Goal: Task Accomplishment & Management: Use online tool/utility

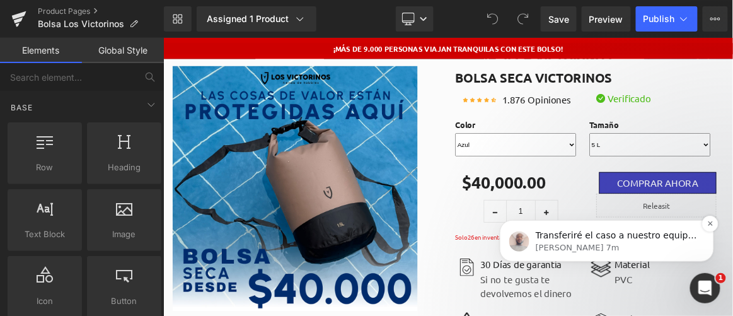
click at [563, 243] on p "Henry • Hace 7m" at bounding box center [616, 246] width 163 height 11
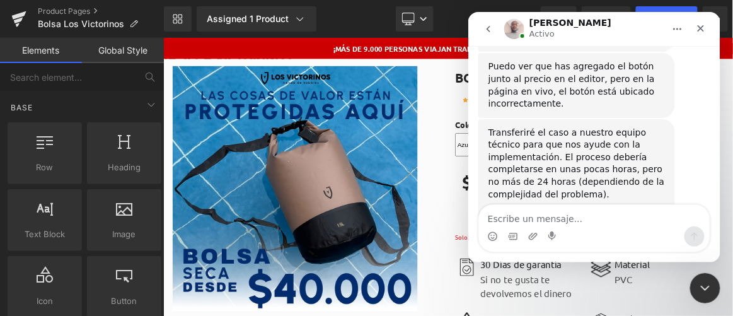
scroll to position [833, 0]
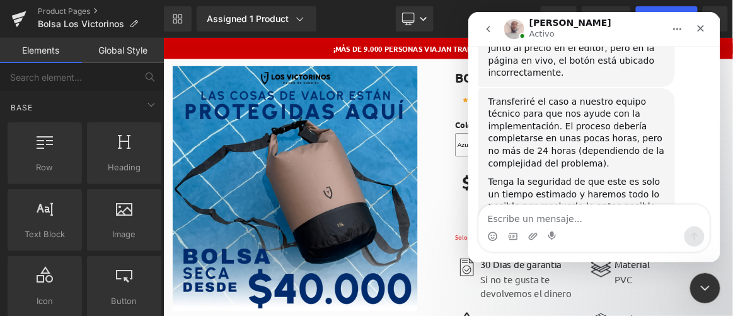
click at [557, 217] on textarea "Escribe un mensaje..." at bounding box center [594, 214] width 231 height 21
click at [700, 299] on div "Cerrar Intercom Messenger" at bounding box center [703, 286] width 30 height 30
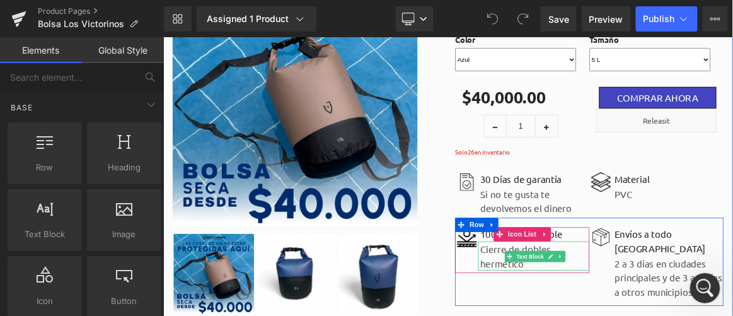
scroll to position [0, 0]
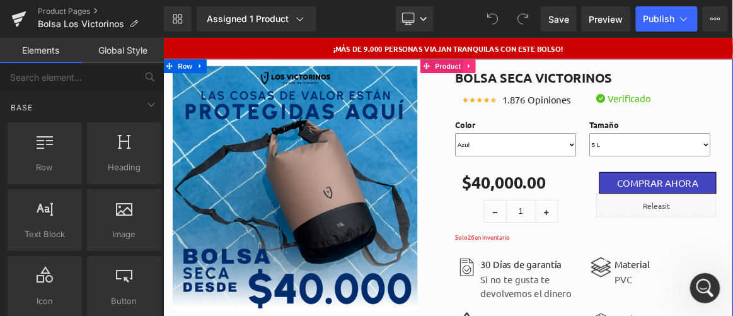
click at [569, 78] on icon at bounding box center [573, 75] width 9 height 9
click at [544, 76] on icon at bounding box center [548, 75] width 9 height 9
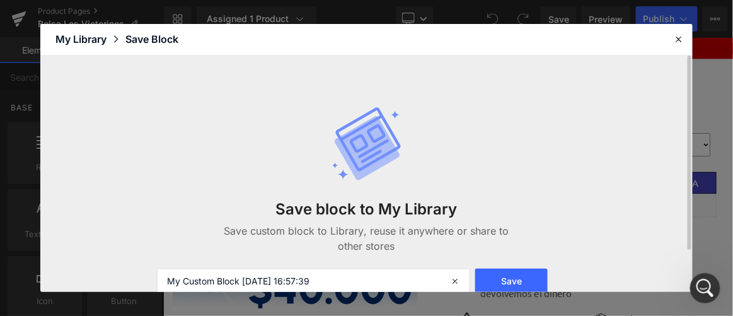
scroll to position [52, 0]
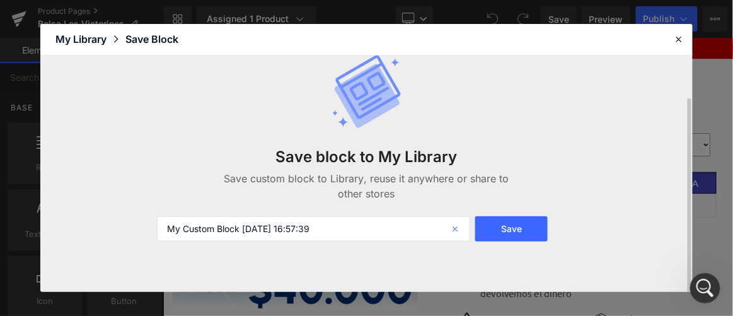
click at [456, 231] on icon at bounding box center [457, 228] width 28 height 25
click at [262, 226] on input "text" at bounding box center [314, 228] width 314 height 25
type input "2.0 Producto victorinos"
click at [501, 236] on button "Save" at bounding box center [511, 228] width 73 height 25
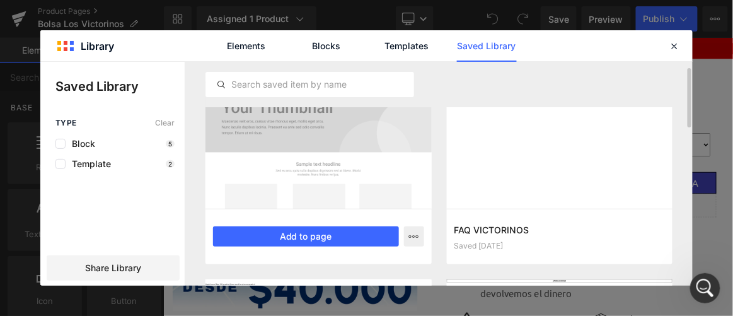
scroll to position [0, 0]
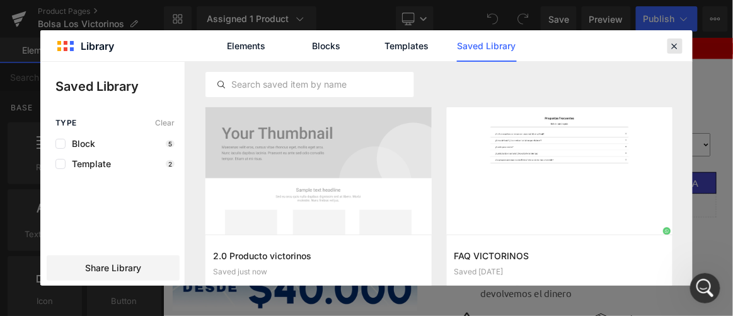
drag, startPoint x: 673, startPoint y: 40, endPoint x: 588, endPoint y: 7, distance: 90.6
click at [673, 40] on icon at bounding box center [675, 45] width 11 height 11
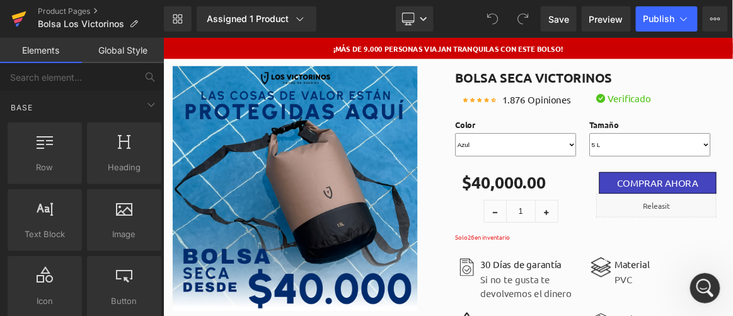
click at [12, 15] on icon at bounding box center [18, 19] width 15 height 32
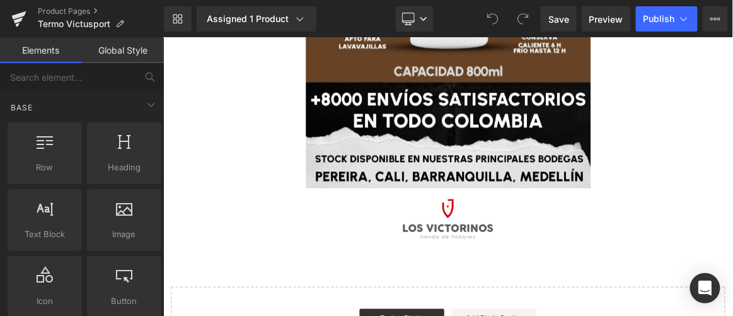
scroll to position [3306, 0]
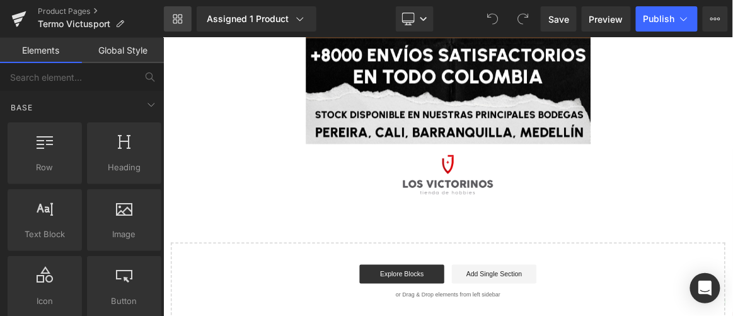
click at [186, 14] on link "Library" at bounding box center [178, 18] width 28 height 25
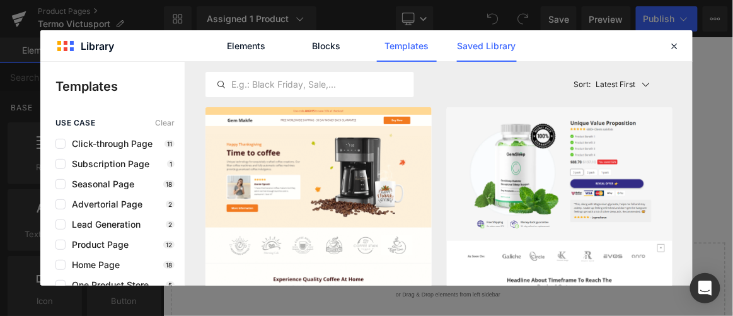
click at [483, 52] on link "Saved Library" at bounding box center [487, 46] width 60 height 32
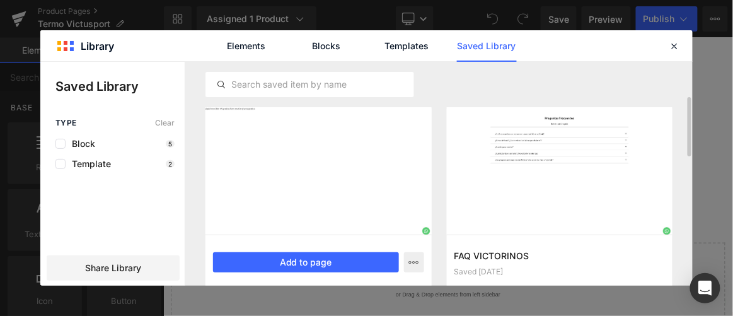
scroll to position [57, 0]
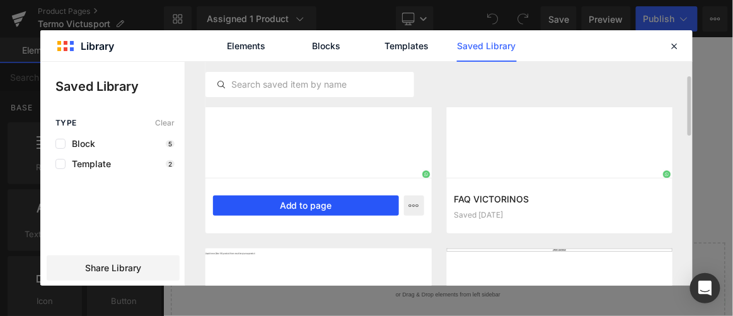
click at [356, 203] on button "Add to page" at bounding box center [306, 205] width 186 height 20
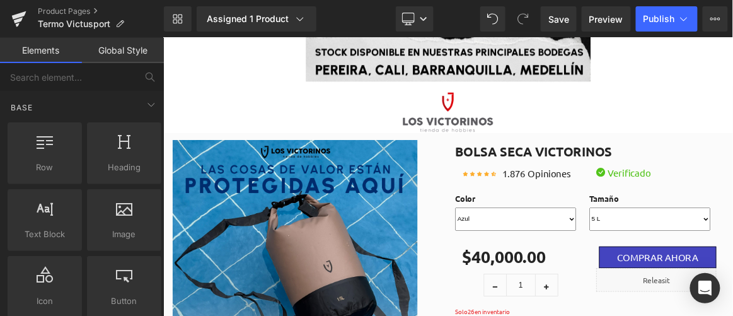
scroll to position [0, 0]
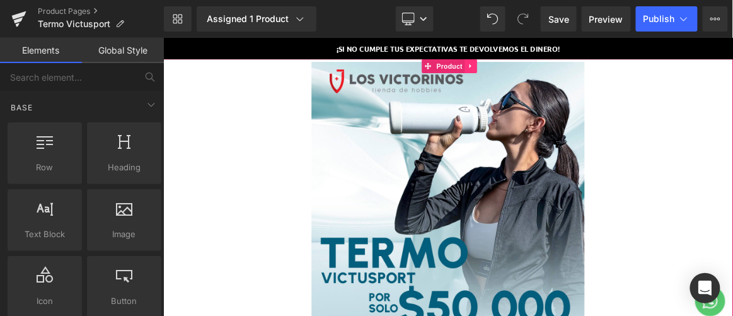
click at [571, 68] on link at bounding box center [575, 75] width 16 height 19
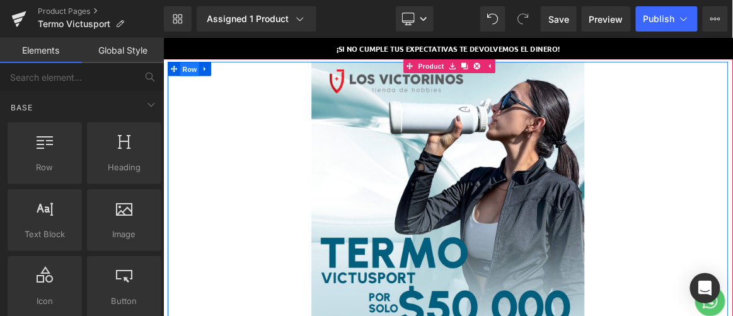
click at [185, 76] on span "Row" at bounding box center [197, 79] width 25 height 19
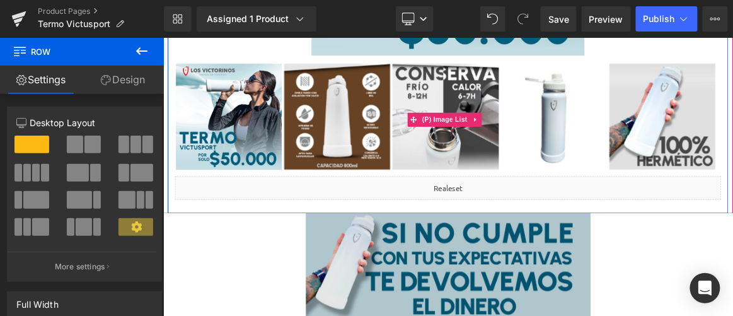
scroll to position [401, 0]
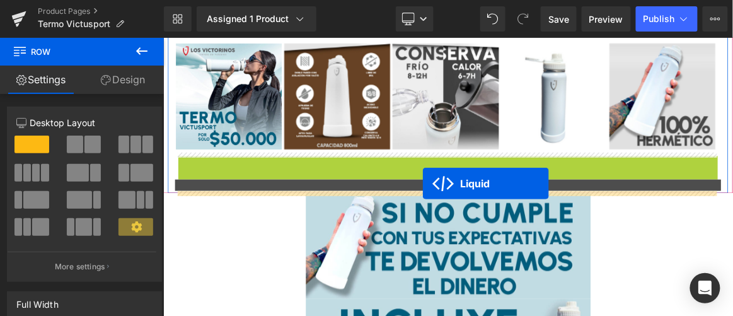
drag, startPoint x: 510, startPoint y: 202, endPoint x: 510, endPoint y: 233, distance: 30.3
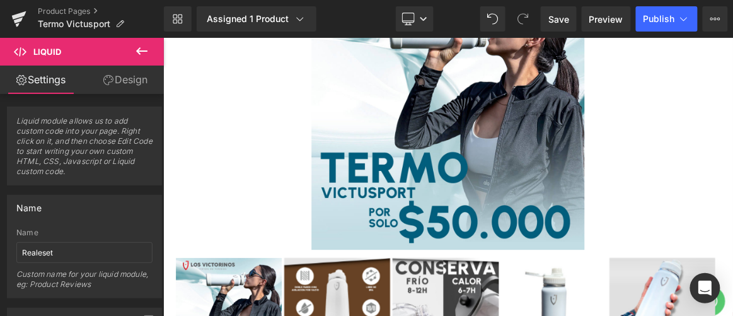
scroll to position [0, 0]
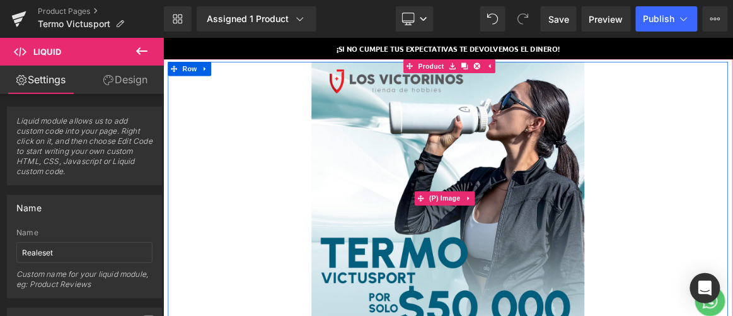
click at [568, 88] on img at bounding box center [544, 252] width 366 height 366
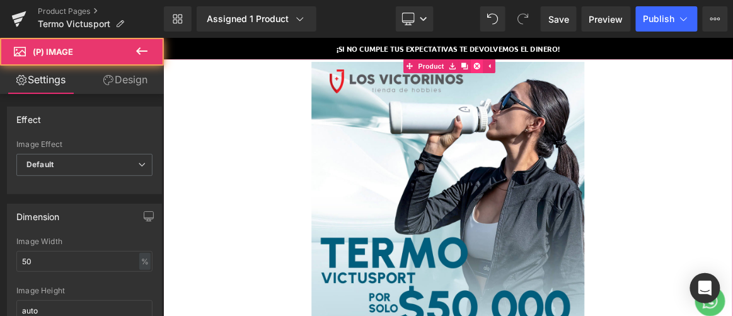
click at [589, 72] on link at bounding box center [583, 75] width 16 height 19
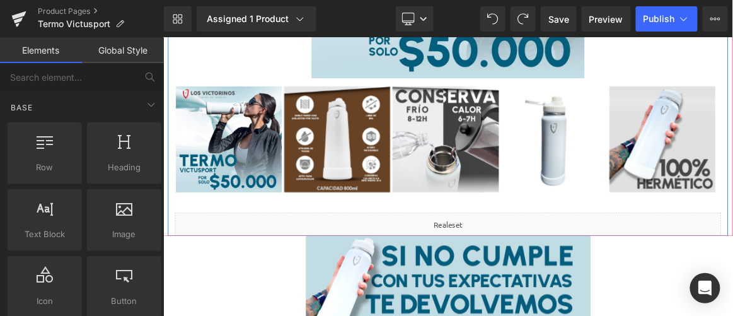
scroll to position [458, 0]
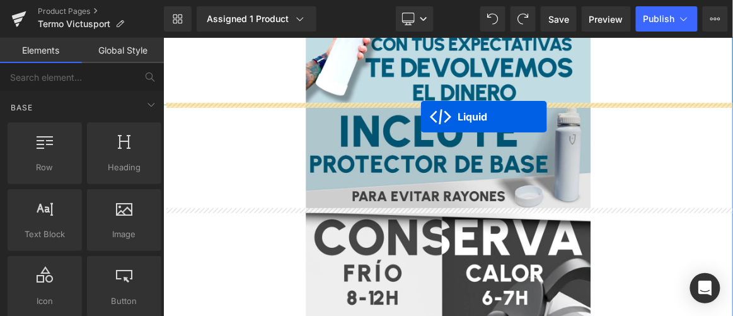
drag, startPoint x: 510, startPoint y: 166, endPoint x: 507, endPoint y: 143, distance: 23.5
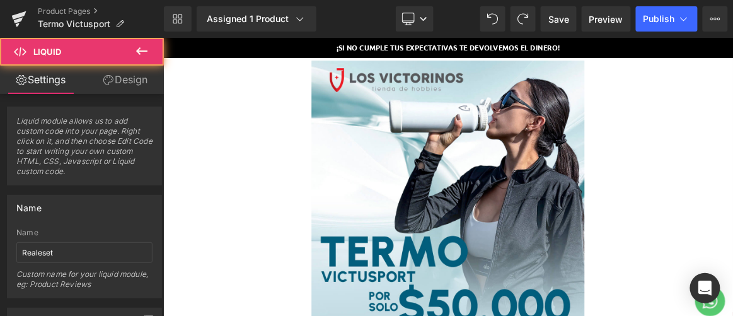
scroll to position [0, 0]
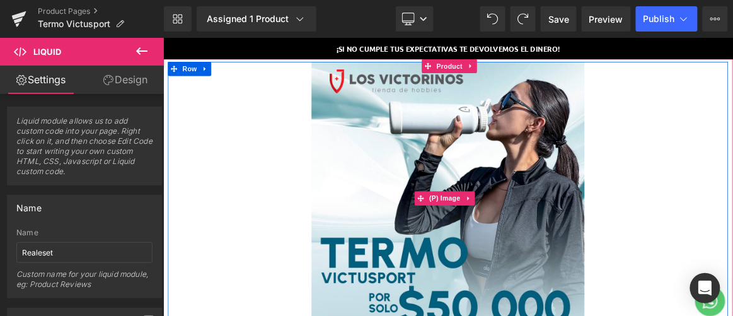
click at [584, 146] on img at bounding box center [544, 252] width 366 height 366
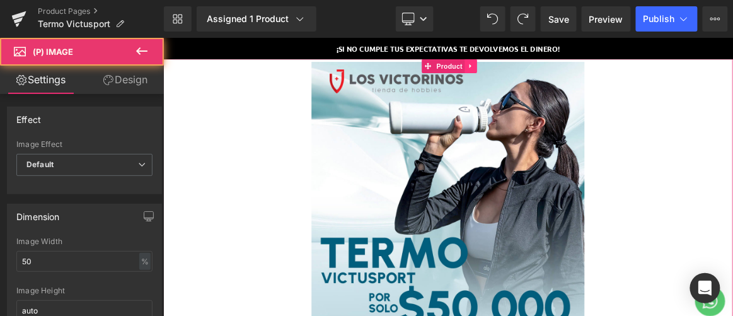
click at [571, 67] on link at bounding box center [575, 75] width 16 height 19
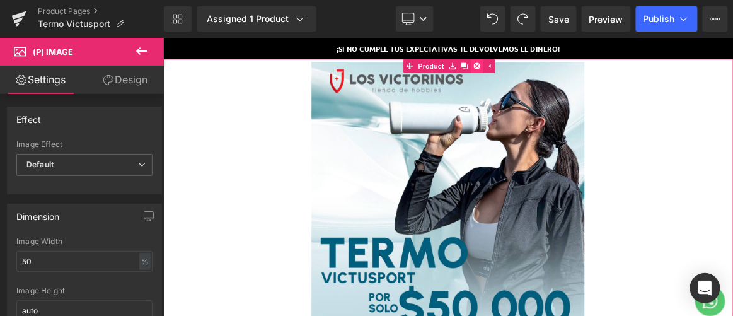
click at [579, 79] on icon at bounding box center [583, 75] width 9 height 9
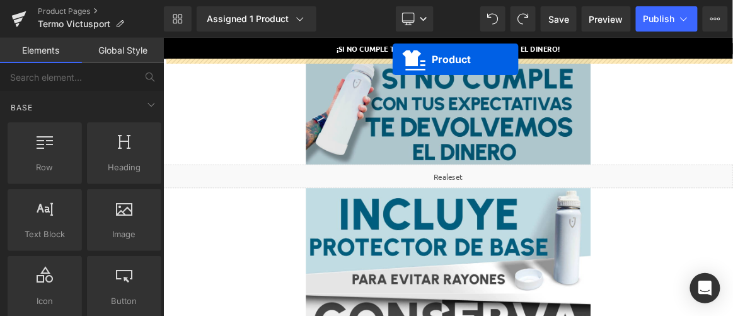
drag, startPoint x: 512, startPoint y: 108, endPoint x: 470, endPoint y: 66, distance: 60.2
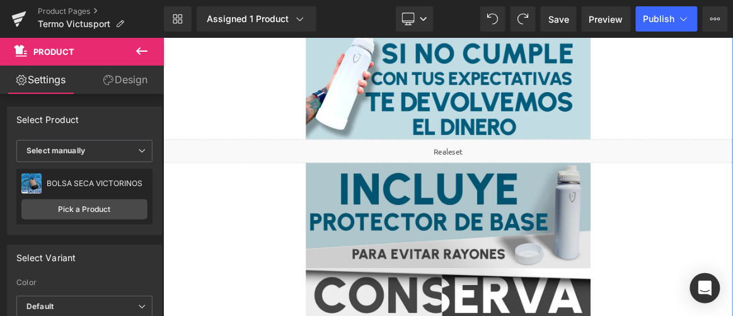
scroll to position [516, 0]
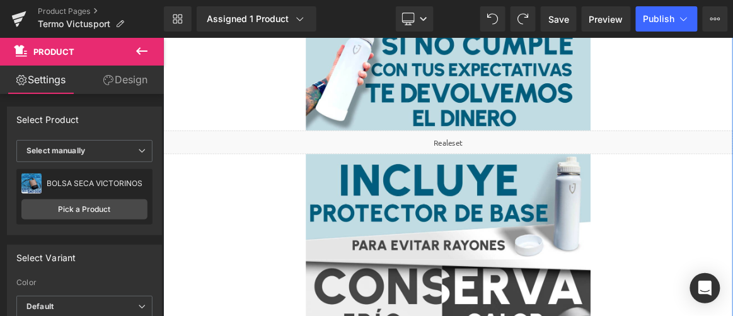
click at [492, 171] on div "Liquid" at bounding box center [544, 177] width 763 height 32
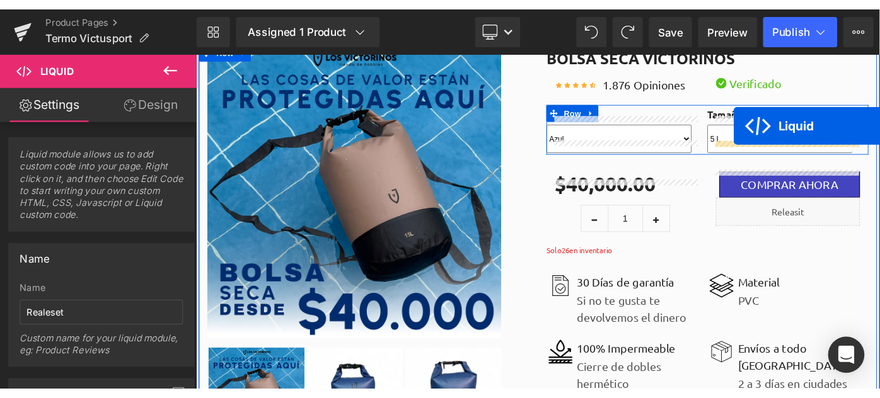
scroll to position [0, 0]
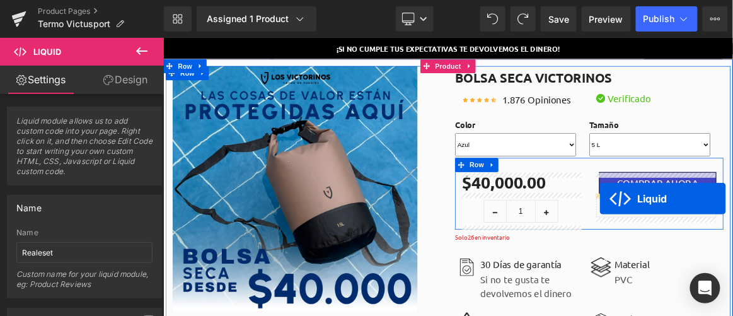
drag, startPoint x: 509, startPoint y: 171, endPoint x: 747, endPoint y: 252, distance: 251.6
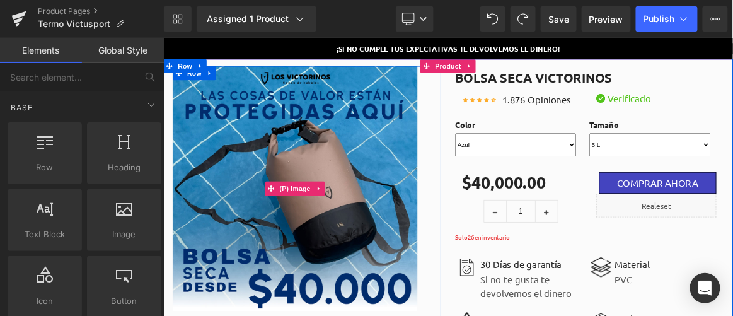
click at [443, 207] on img at bounding box center [339, 239] width 328 height 328
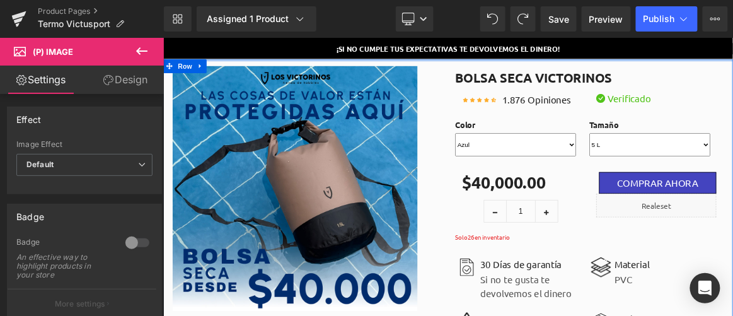
drag, startPoint x: 539, startPoint y: 67, endPoint x: 532, endPoint y: 95, distance: 28.6
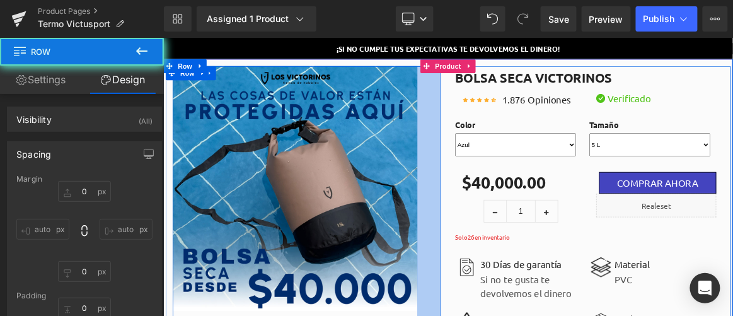
click at [527, 116] on div "50px" at bounding box center [519, 302] width 32 height 455
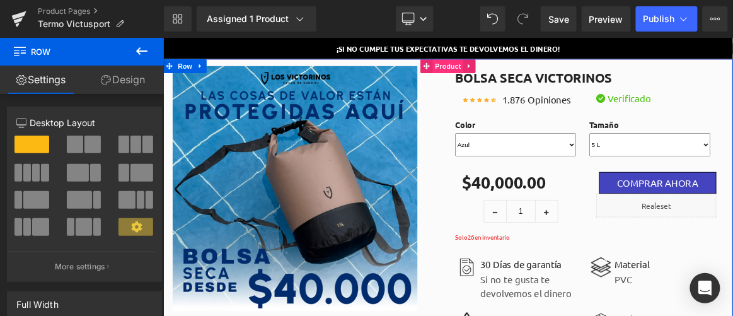
click at [540, 76] on span "Product" at bounding box center [544, 75] width 41 height 19
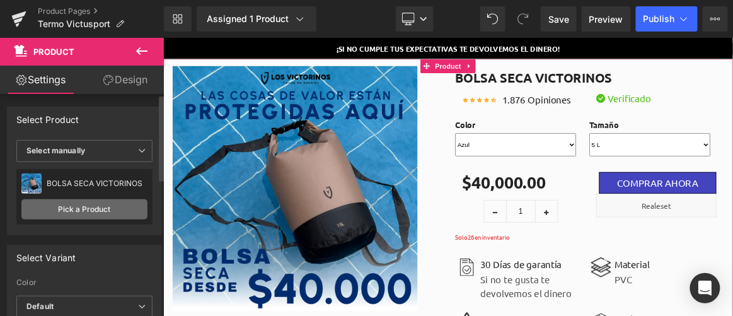
click at [86, 204] on link "Pick a Product" at bounding box center [84, 209] width 126 height 20
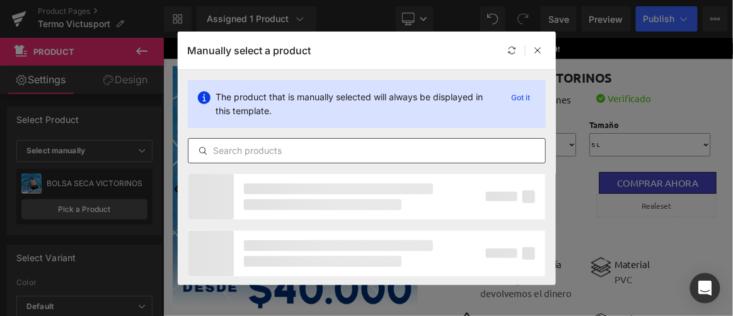
click at [267, 154] on input "text" at bounding box center [367, 150] width 357 height 15
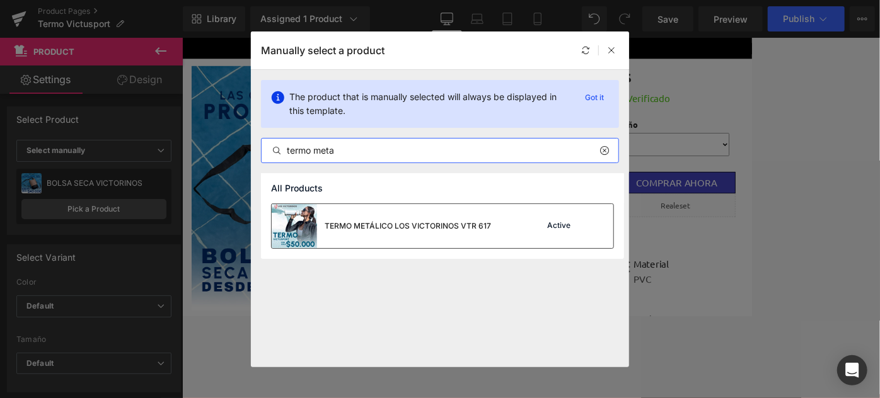
type input "termo meta"
click at [352, 222] on div "TERMO METÁLICO LOS VICTORINOS VTR 617" at bounding box center [408, 226] width 166 height 11
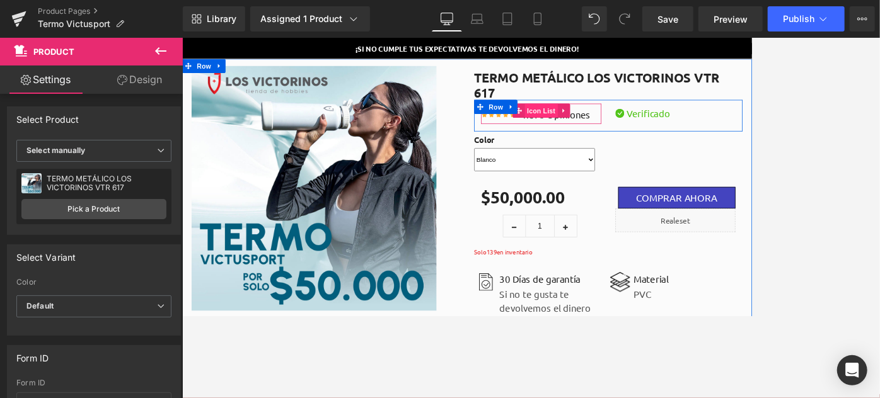
click at [652, 138] on span "Icon List" at bounding box center [662, 134] width 44 height 19
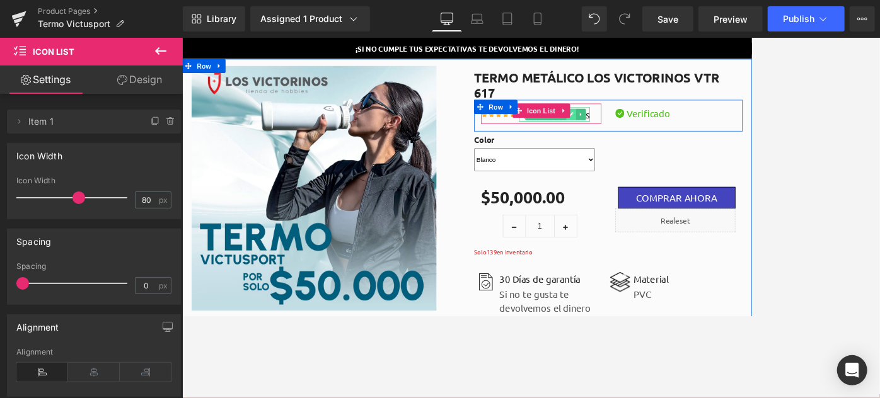
click at [700, 140] on icon at bounding box center [702, 140] width 7 height 8
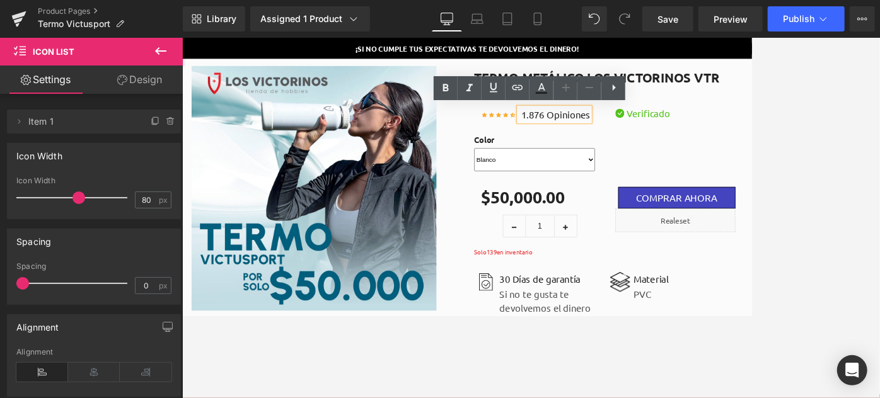
click at [646, 142] on p "1.876 Opiniones" at bounding box center [681, 140] width 92 height 19
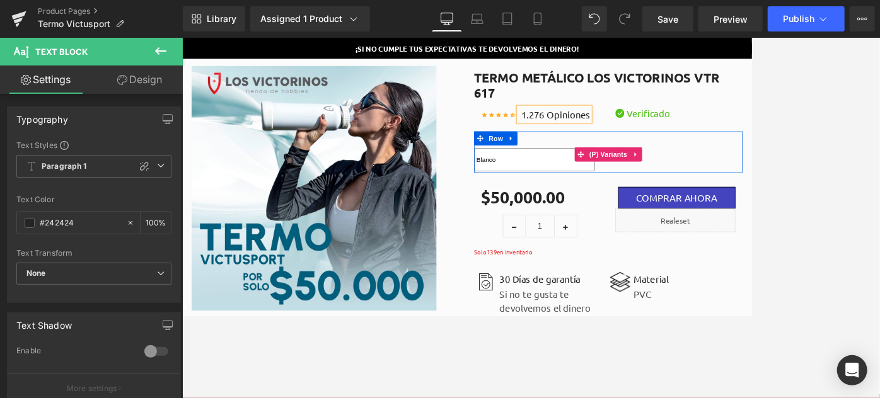
click at [733, 195] on div "Color [PERSON_NAME]" at bounding box center [751, 193] width 359 height 49
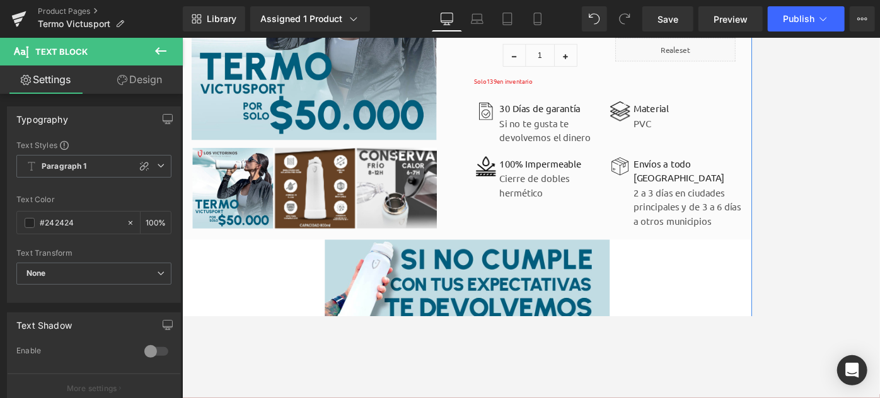
scroll to position [171, 0]
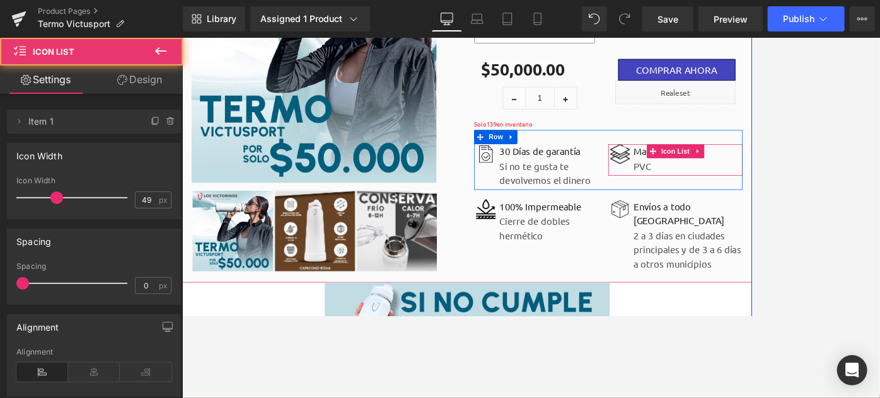
click at [733, 209] on div "Image Material Text Block PVC Text Block" at bounding box center [842, 201] width 180 height 42
click at [733, 210] on span "Text Block" at bounding box center [803, 209] width 42 height 15
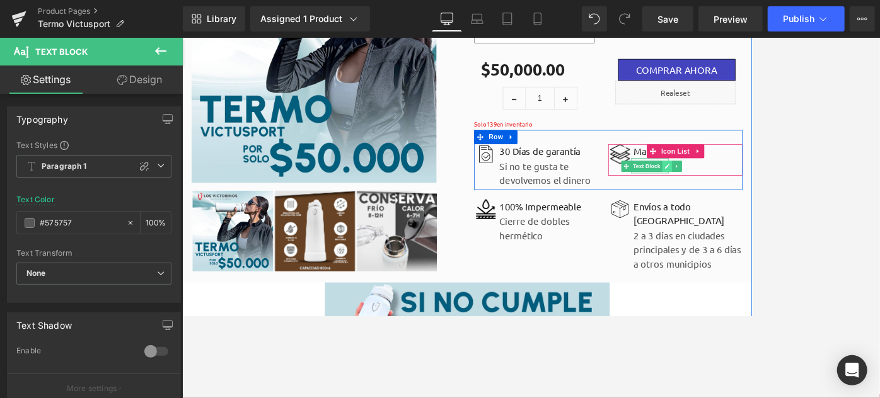
click at [733, 208] on icon at bounding box center [831, 209] width 6 height 6
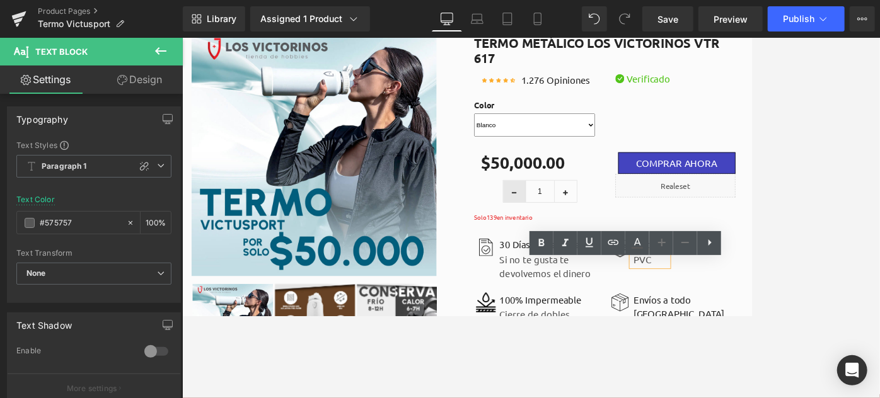
scroll to position [114, 0]
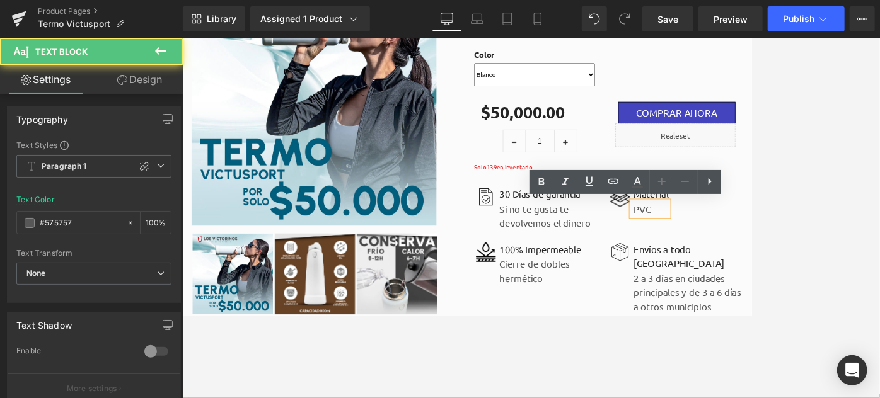
click at [733, 269] on p "PVC" at bounding box center [809, 266] width 47 height 19
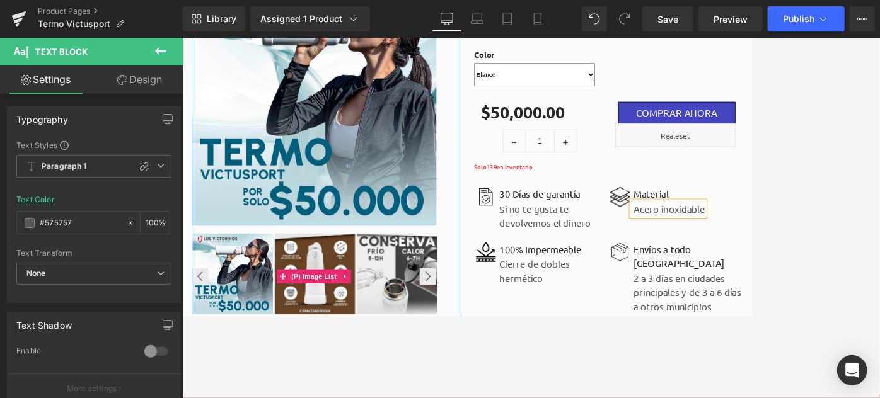
click at [364, 315] on img at bounding box center [360, 353] width 108 height 108
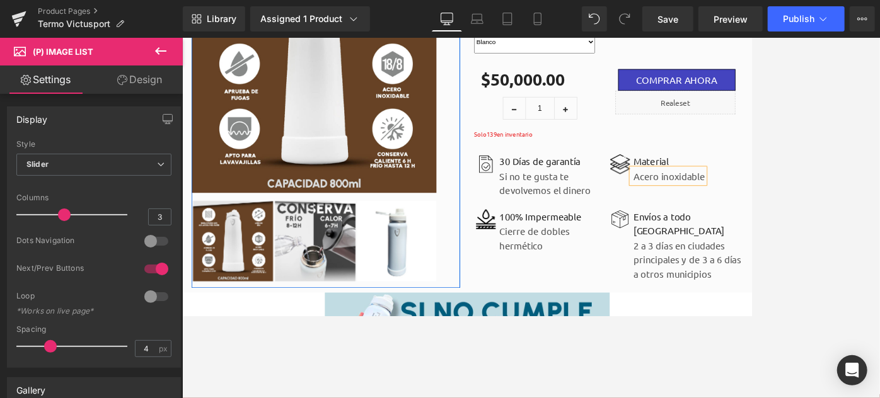
scroll to position [171, 0]
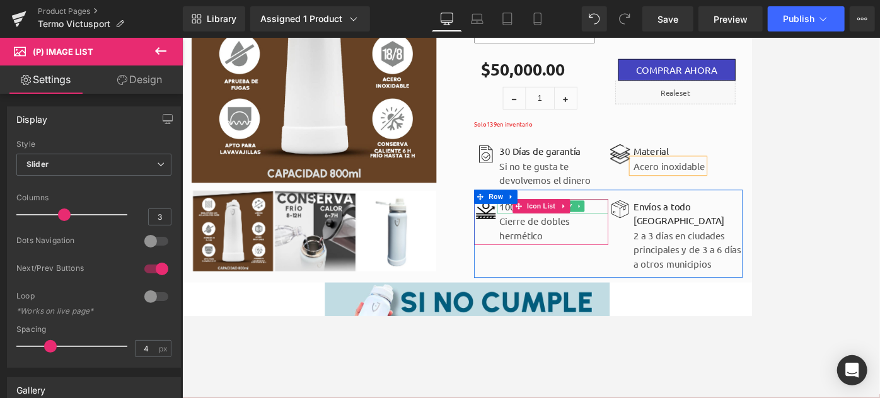
click at [607, 265] on p "100% Impermeable" at bounding box center [679, 262] width 146 height 19
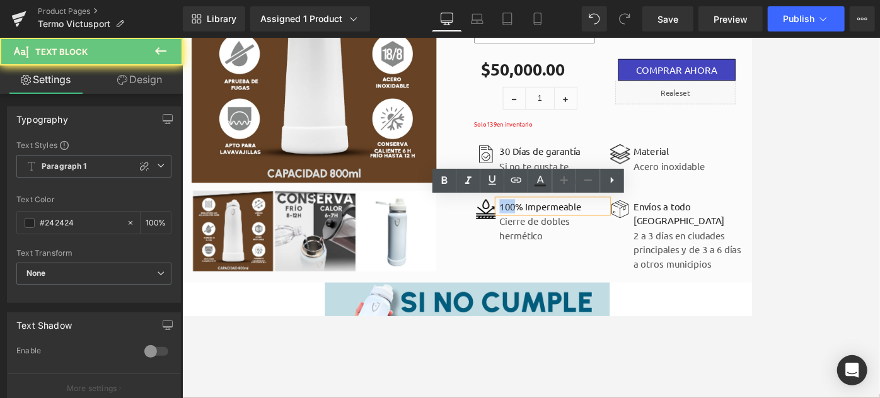
click at [607, 265] on p "100% Impermeable" at bounding box center [679, 262] width 146 height 19
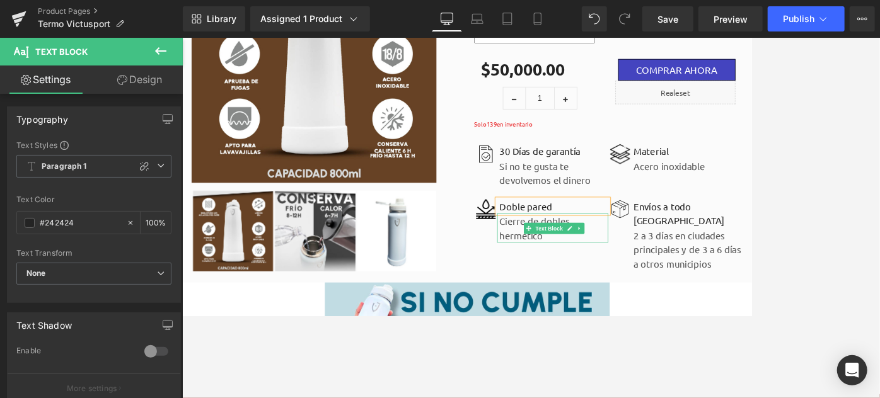
click at [629, 306] on p "Cierre de dobles hermético" at bounding box center [679, 293] width 146 height 38
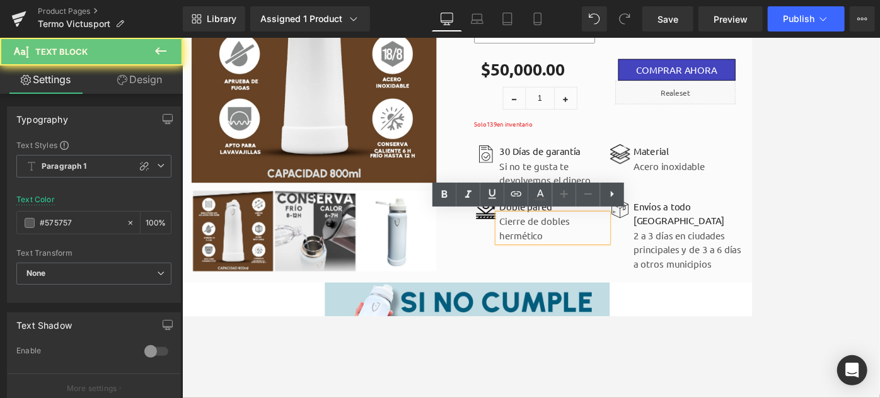
click at [629, 306] on p "Cierre de dobles hermético" at bounding box center [679, 293] width 146 height 38
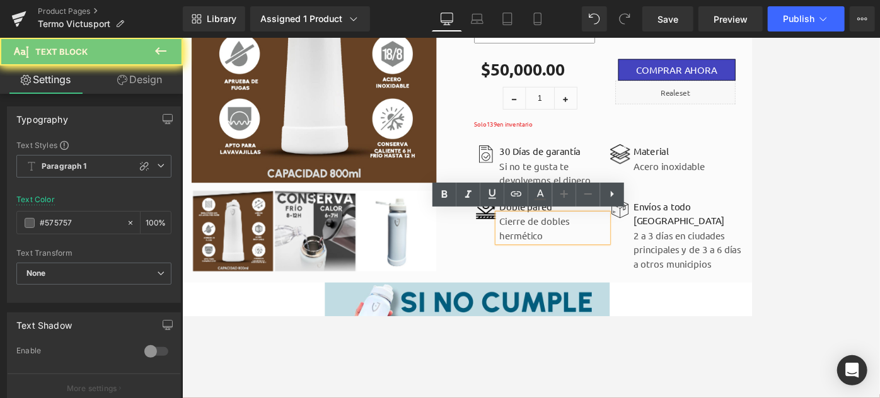
click at [629, 306] on p "Cierre de dobles hermético" at bounding box center [679, 293] width 146 height 38
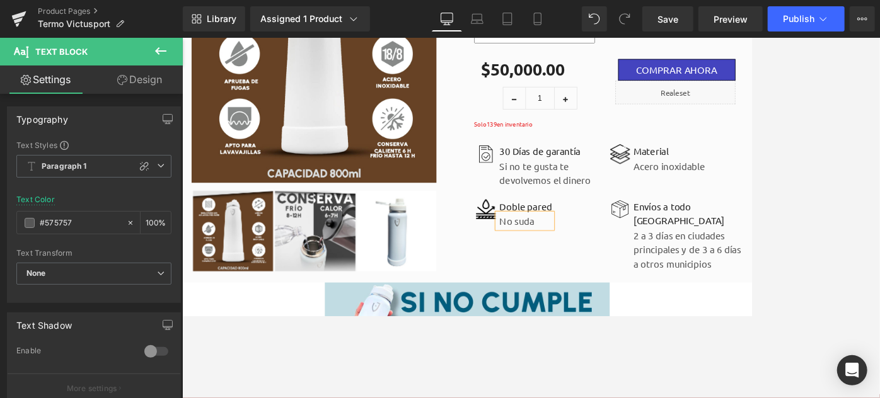
click at [628, 315] on div "Image Doble pared Text Block No suda Text Block Icon List Image Envíos a todo […" at bounding box center [751, 300] width 359 height 118
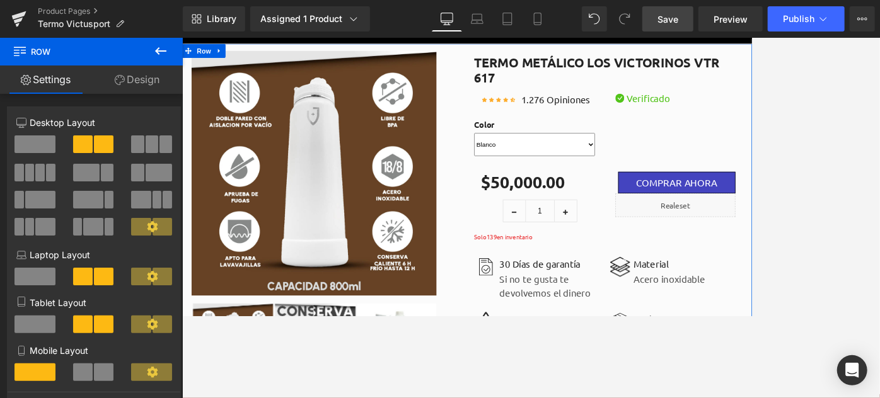
scroll to position [0, 0]
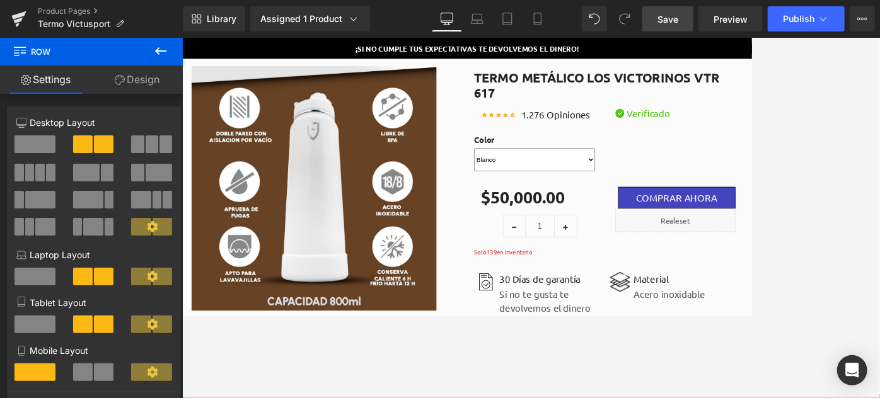
click at [669, 16] on span "Save" at bounding box center [668, 19] width 21 height 13
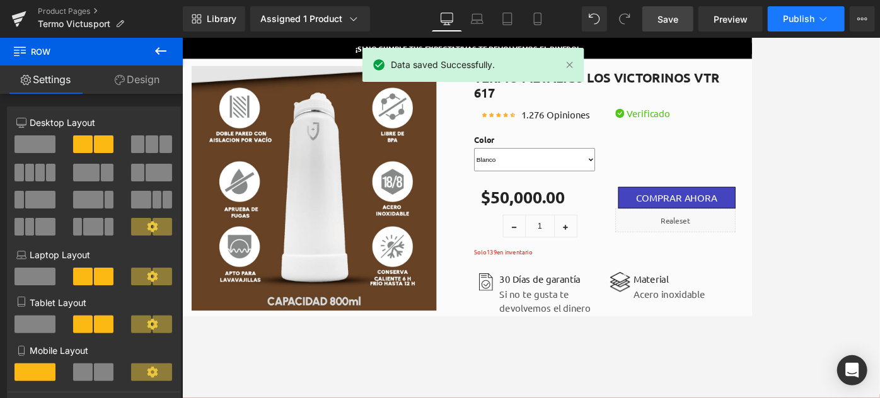
click at [733, 16] on span "Publish" at bounding box center [799, 19] width 32 height 10
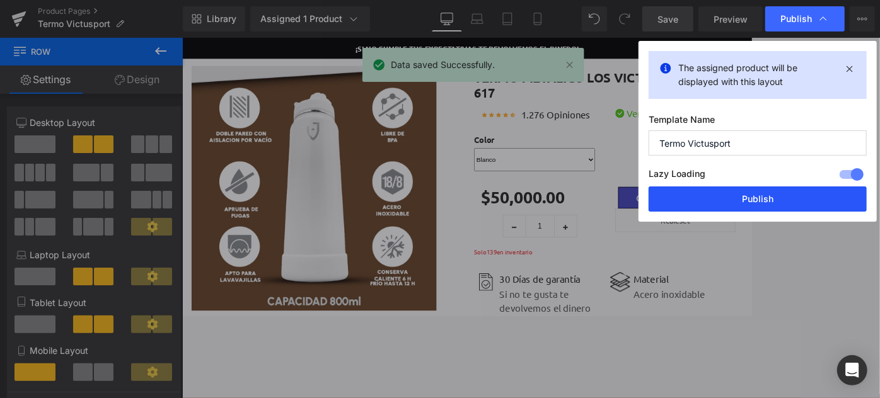
click at [733, 199] on button "Publish" at bounding box center [758, 199] width 218 height 25
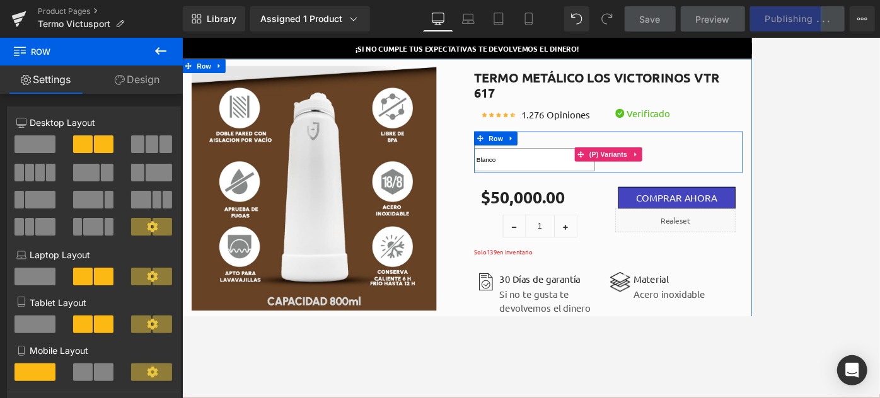
click at [678, 208] on select "Blanco" at bounding box center [653, 201] width 162 height 32
click at [733, 194] on icon at bounding box center [788, 193] width 9 height 9
click at [733, 194] on icon at bounding box center [796, 193] width 9 height 9
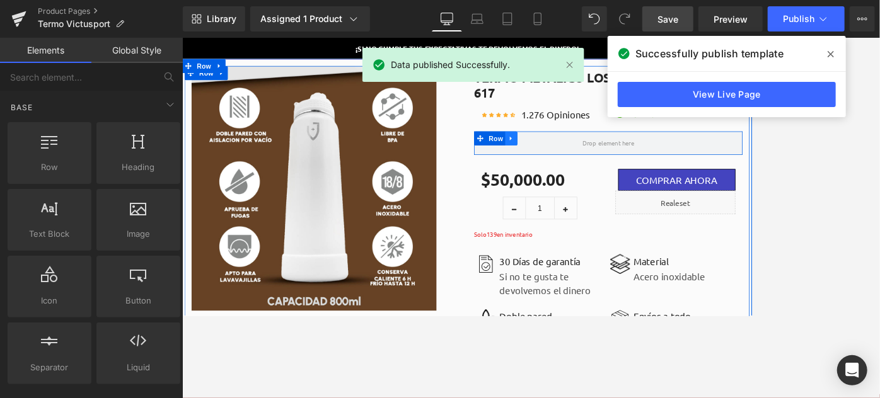
click at [618, 168] on icon at bounding box center [622, 171] width 9 height 9
click at [652, 175] on icon at bounding box center [655, 172] width 9 height 9
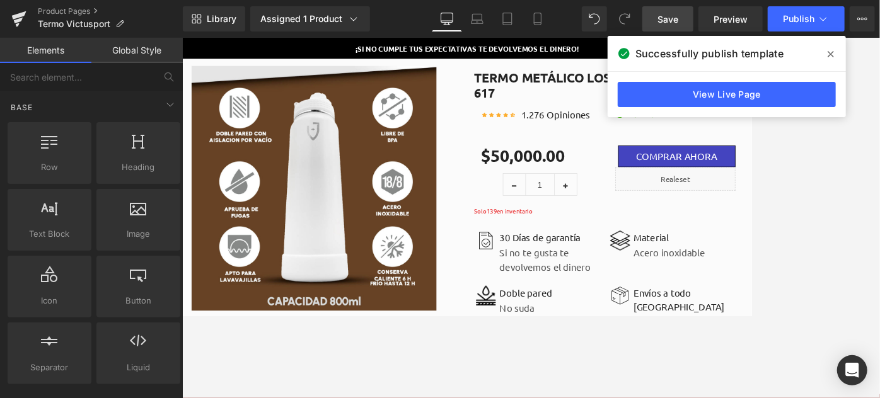
click at [733, 50] on span at bounding box center [831, 54] width 20 height 20
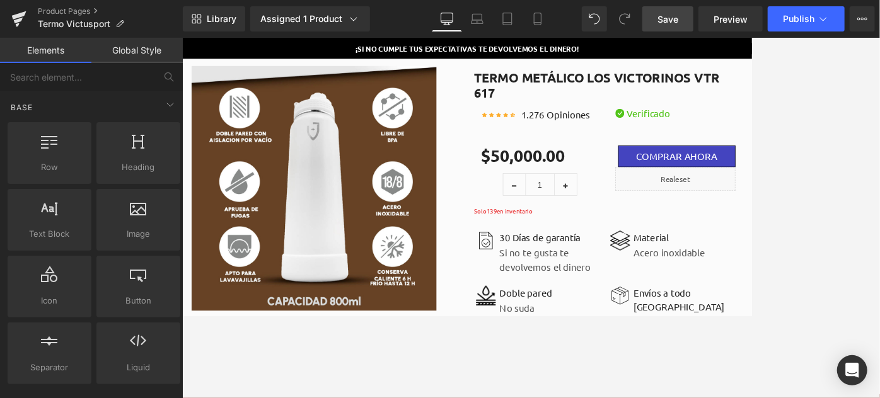
click at [666, 20] on span "Save" at bounding box center [668, 19] width 21 height 13
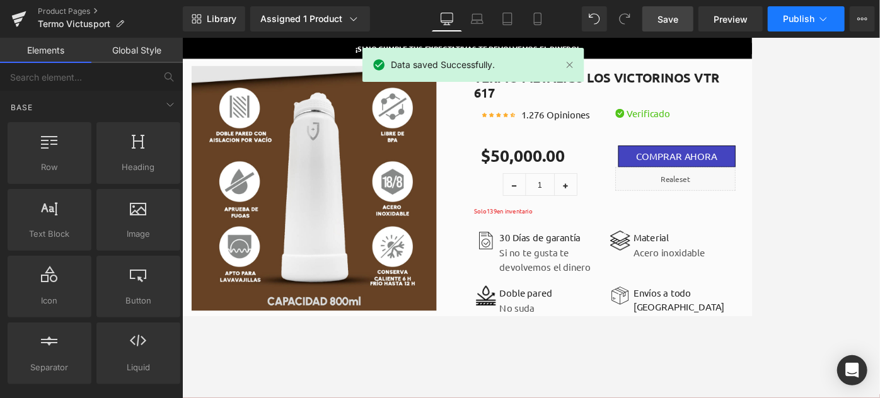
click at [733, 25] on button "Publish" at bounding box center [806, 18] width 77 height 25
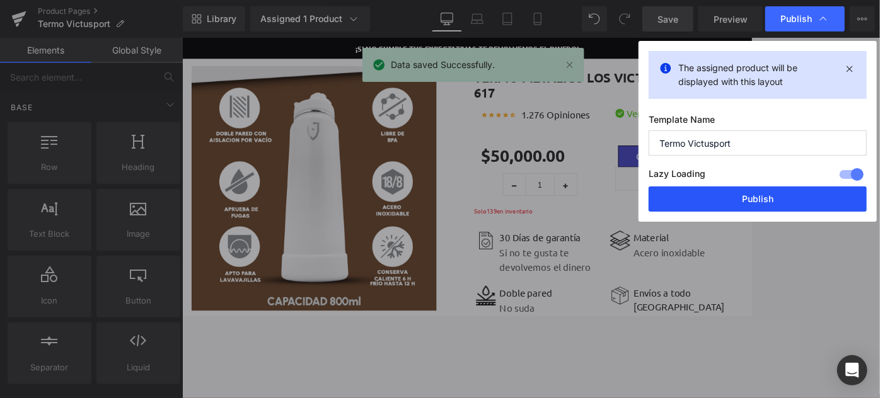
click at [702, 194] on button "Publish" at bounding box center [758, 199] width 218 height 25
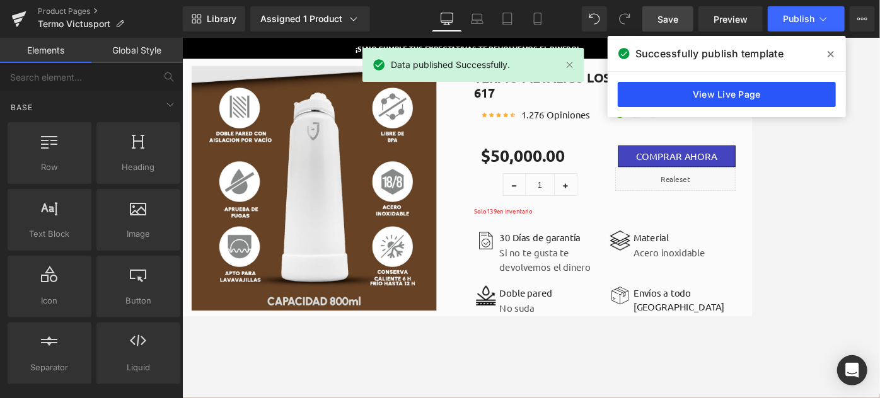
click at [696, 100] on link "View Live Page" at bounding box center [727, 94] width 218 height 25
